Goal: Task Accomplishment & Management: Use online tool/utility

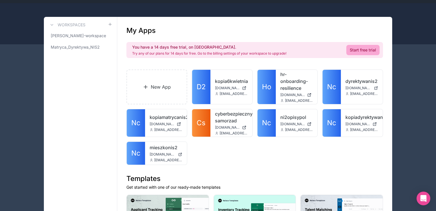
scroll to position [29, 0]
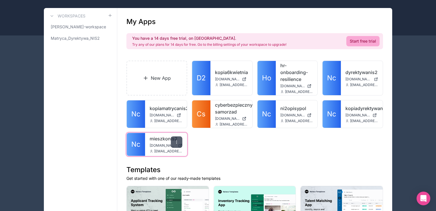
click at [176, 140] on icon at bounding box center [176, 142] width 5 height 5
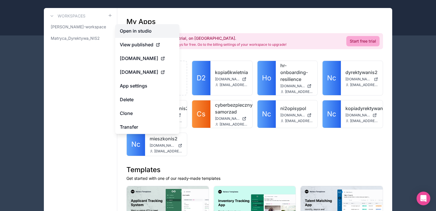
click at [144, 30] on link "Open in studio" at bounding box center [147, 31] width 64 height 14
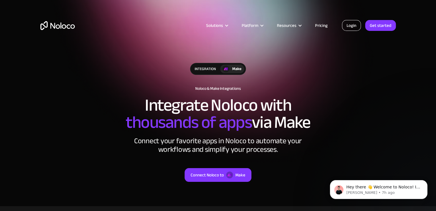
click at [349, 27] on link "Login" at bounding box center [351, 25] width 19 height 11
click at [352, 25] on link "Login" at bounding box center [351, 25] width 19 height 11
click at [349, 26] on link "Login" at bounding box center [351, 25] width 19 height 11
click at [350, 24] on link "Login" at bounding box center [351, 25] width 19 height 11
click at [347, 26] on link "Login" at bounding box center [351, 25] width 19 height 11
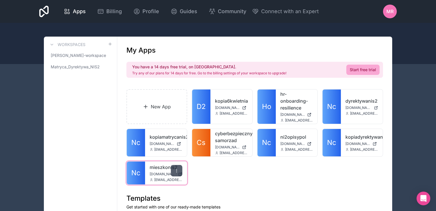
click at [177, 170] on icon at bounding box center [176, 171] width 5 height 5
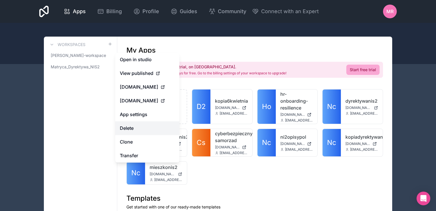
click at [132, 128] on button "Delete" at bounding box center [147, 128] width 64 height 14
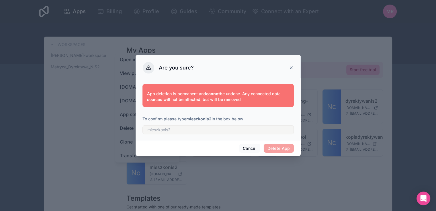
drag, startPoint x: 188, startPoint y: 117, endPoint x: 199, endPoint y: 115, distance: 11.4
click at [189, 117] on strong "mieszkonis2" at bounding box center [198, 119] width 25 height 5
click at [290, 67] on icon at bounding box center [291, 68] width 2 height 2
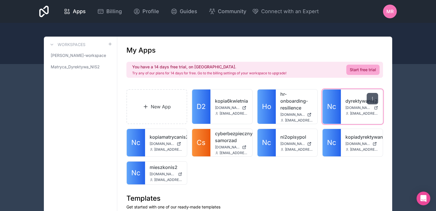
click at [370, 98] on icon at bounding box center [372, 99] width 5 height 5
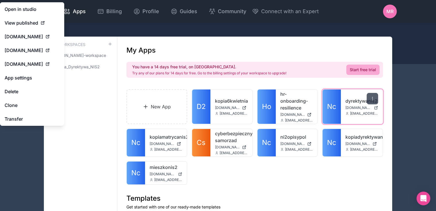
click at [371, 98] on icon at bounding box center [372, 99] width 5 height 5
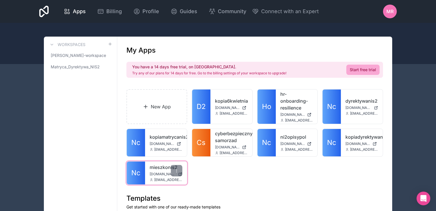
click at [165, 167] on link "mieszkonis2" at bounding box center [166, 167] width 33 height 7
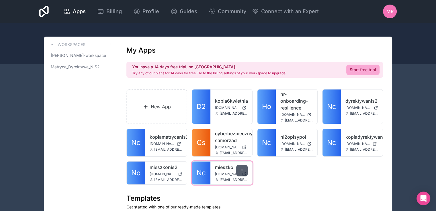
click at [241, 170] on icon at bounding box center [242, 171] width 5 height 5
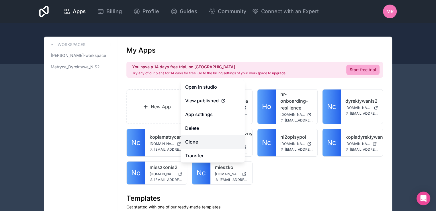
click at [192, 141] on link "Clone" at bounding box center [213, 142] width 64 height 14
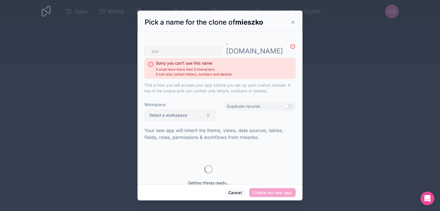
click at [179, 113] on span "Select a workspace" at bounding box center [168, 116] width 38 height 6
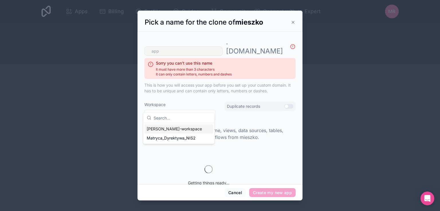
click at [165, 129] on div "marek-rebisz-workspace" at bounding box center [178, 129] width 69 height 9
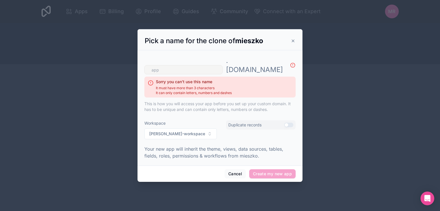
drag, startPoint x: 286, startPoint y: 96, endPoint x: 285, endPoint y: 101, distance: 4.7
click at [285, 97] on div ". noloco.co Sorry you can't use this name It must have more than 3 characters I…" at bounding box center [219, 84] width 151 height 63
click at [290, 123] on button "Use setting" at bounding box center [288, 125] width 9 height 5
click at [162, 65] on input "text" at bounding box center [183, 69] width 78 height 9
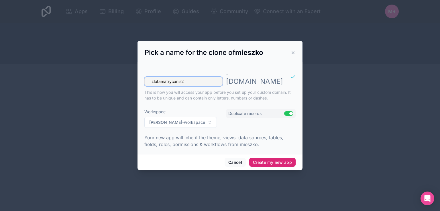
type input "zlotamatrycanis2"
click at [277, 158] on button "Create my new app" at bounding box center [272, 162] width 46 height 9
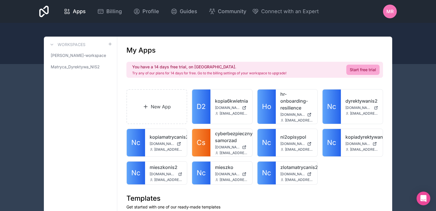
scroll to position [29, 0]
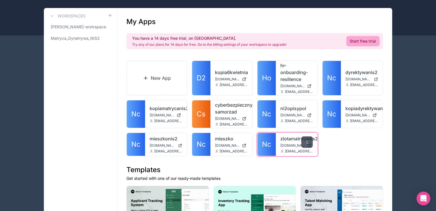
click at [307, 144] on icon at bounding box center [307, 144] width 0 height 0
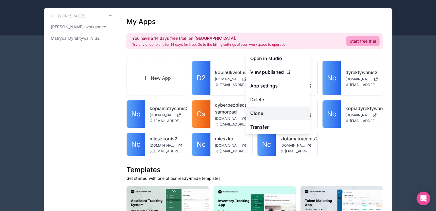
click at [258, 112] on link "Clone" at bounding box center [278, 114] width 64 height 14
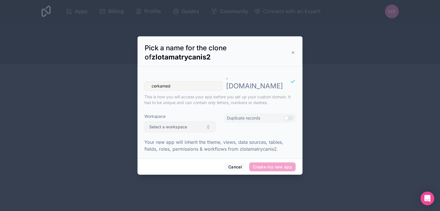
type input "cerkamed"
click at [190, 123] on button "Select a workspace" at bounding box center [179, 127] width 71 height 11
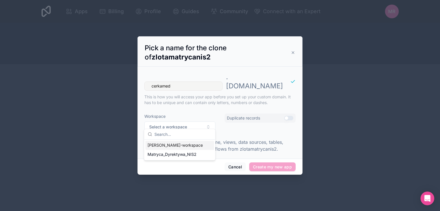
click at [172, 145] on div "[PERSON_NAME]-workspace" at bounding box center [179, 145] width 69 height 9
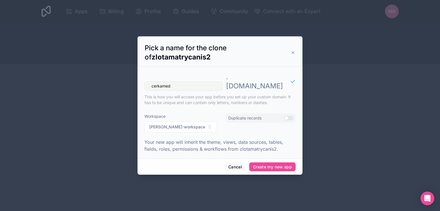
click at [289, 116] on button "Use setting" at bounding box center [288, 118] width 9 height 5
click at [277, 163] on button "Create my new app" at bounding box center [272, 167] width 46 height 9
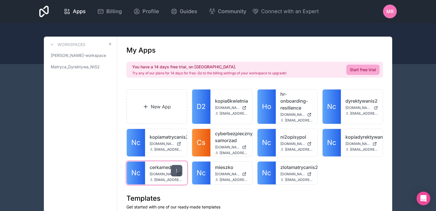
click at [174, 169] on icon at bounding box center [176, 171] width 5 height 5
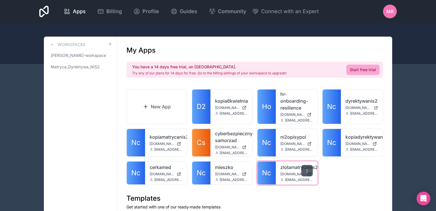
click at [308, 169] on icon at bounding box center [307, 171] width 5 height 5
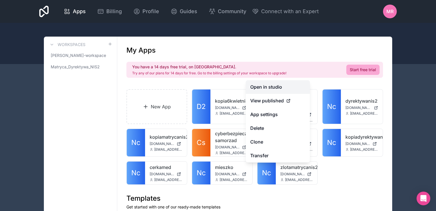
click at [259, 86] on link "Open in studio" at bounding box center [278, 87] width 64 height 14
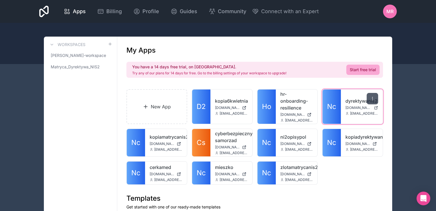
click at [368, 98] on div at bounding box center [371, 98] width 11 height 11
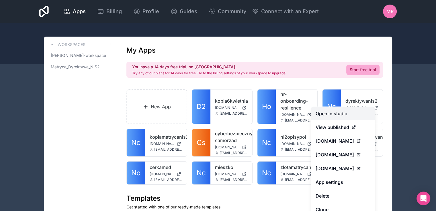
click at [337, 114] on link "Open in studio" at bounding box center [343, 114] width 64 height 14
